Goal: Use online tool/utility

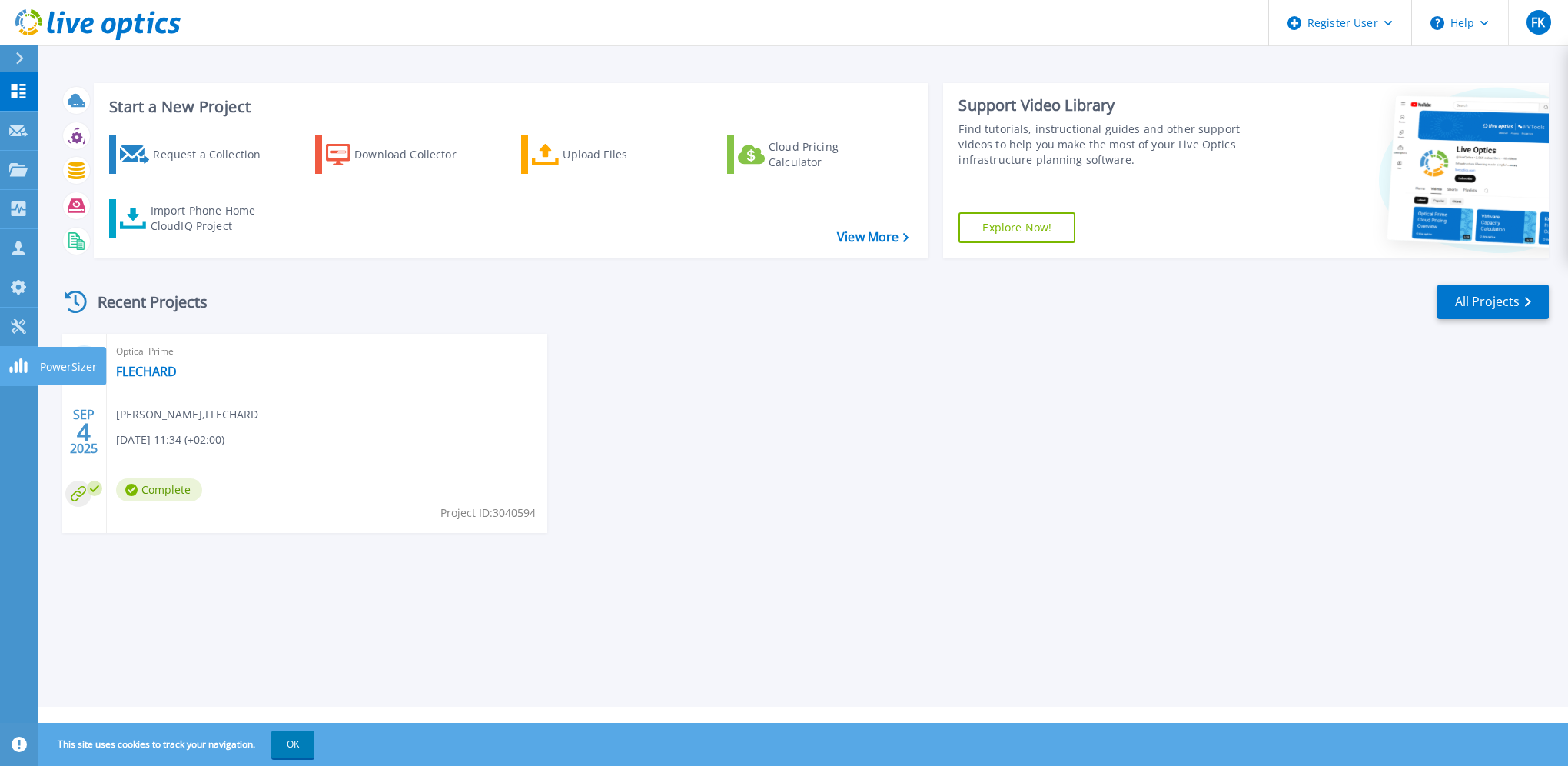
click at [22, 370] on rect at bounding box center [21, 365] width 3 height 15
click at [18, 328] on icon at bounding box center [17, 326] width 15 height 15
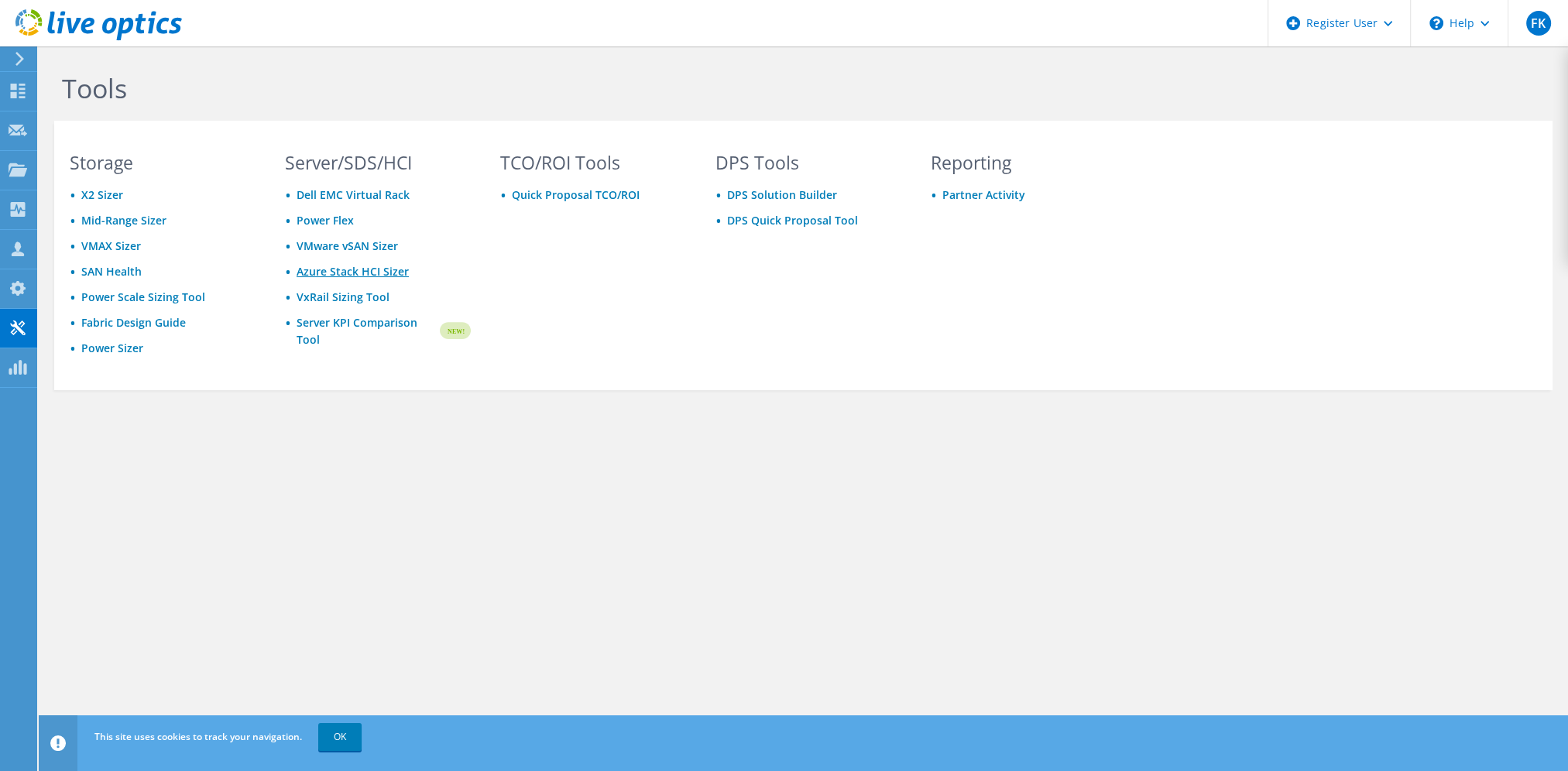
click at [347, 274] on link "Azure Stack HCI Sizer" at bounding box center [353, 271] width 112 height 15
